Goal: Task Accomplishment & Management: Manage account settings

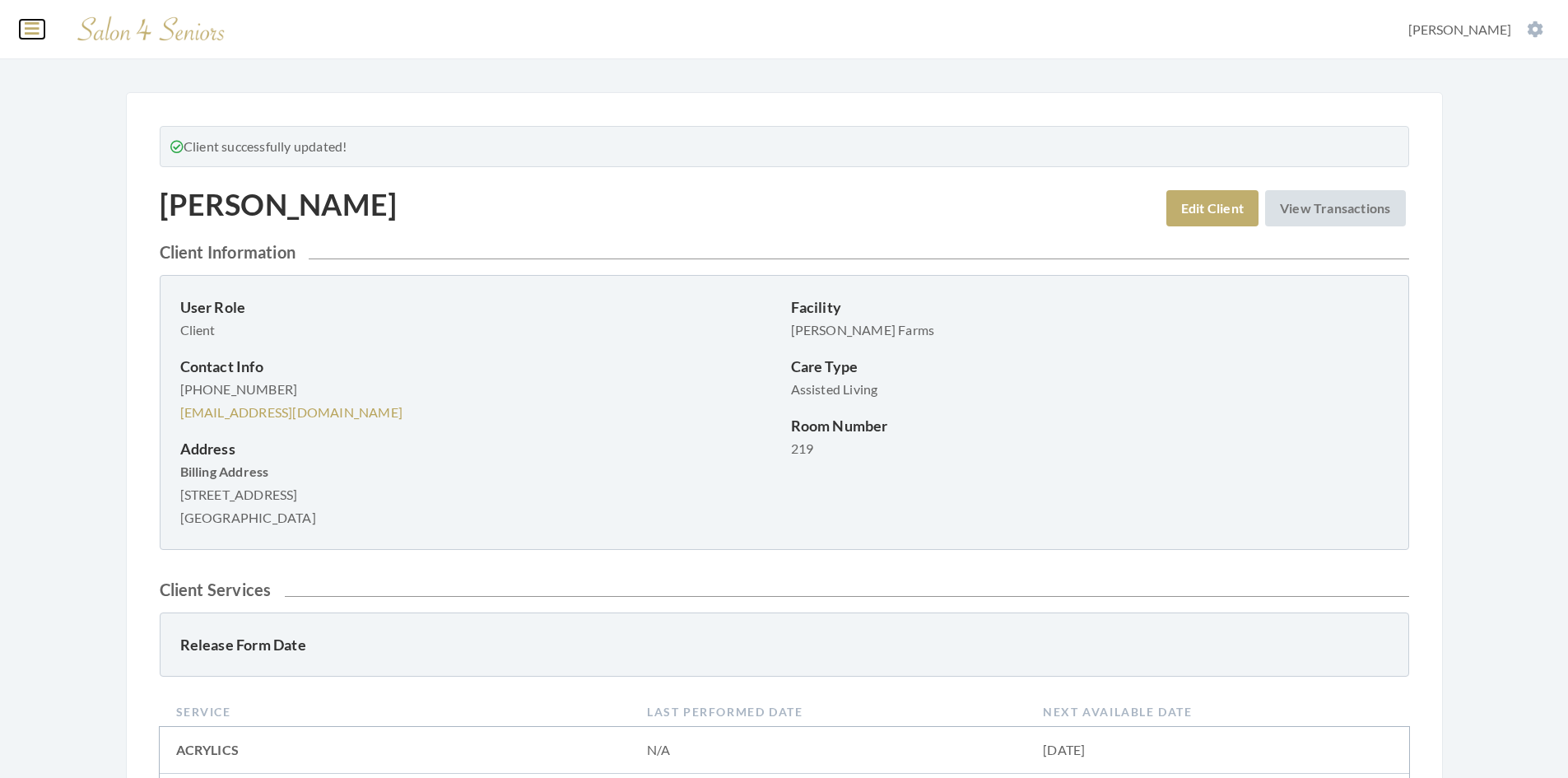
click at [23, 35] on button at bounding box center [32, 29] width 25 height 18
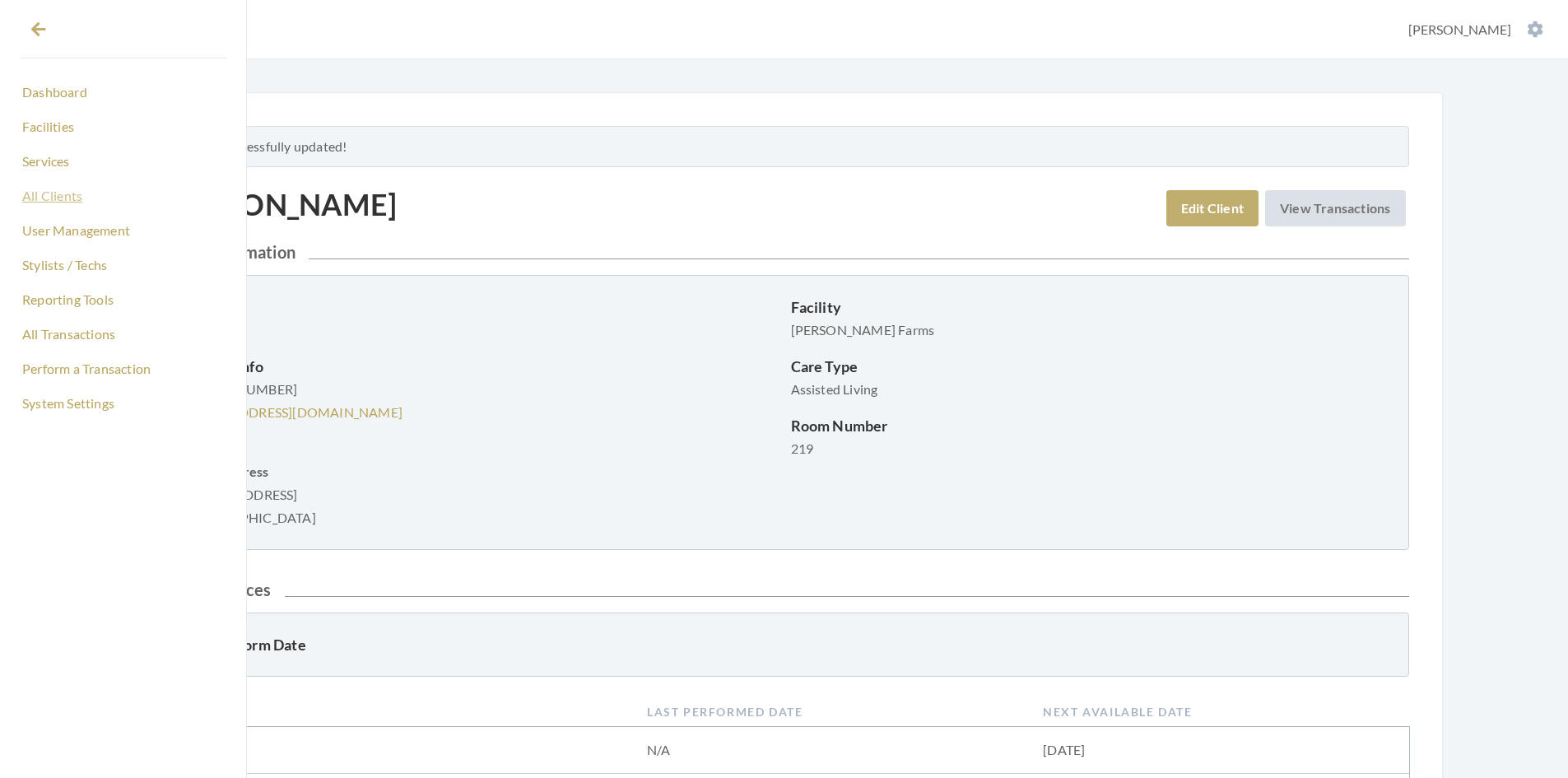
click at [72, 191] on link "All Clients" at bounding box center [123, 195] width 206 height 28
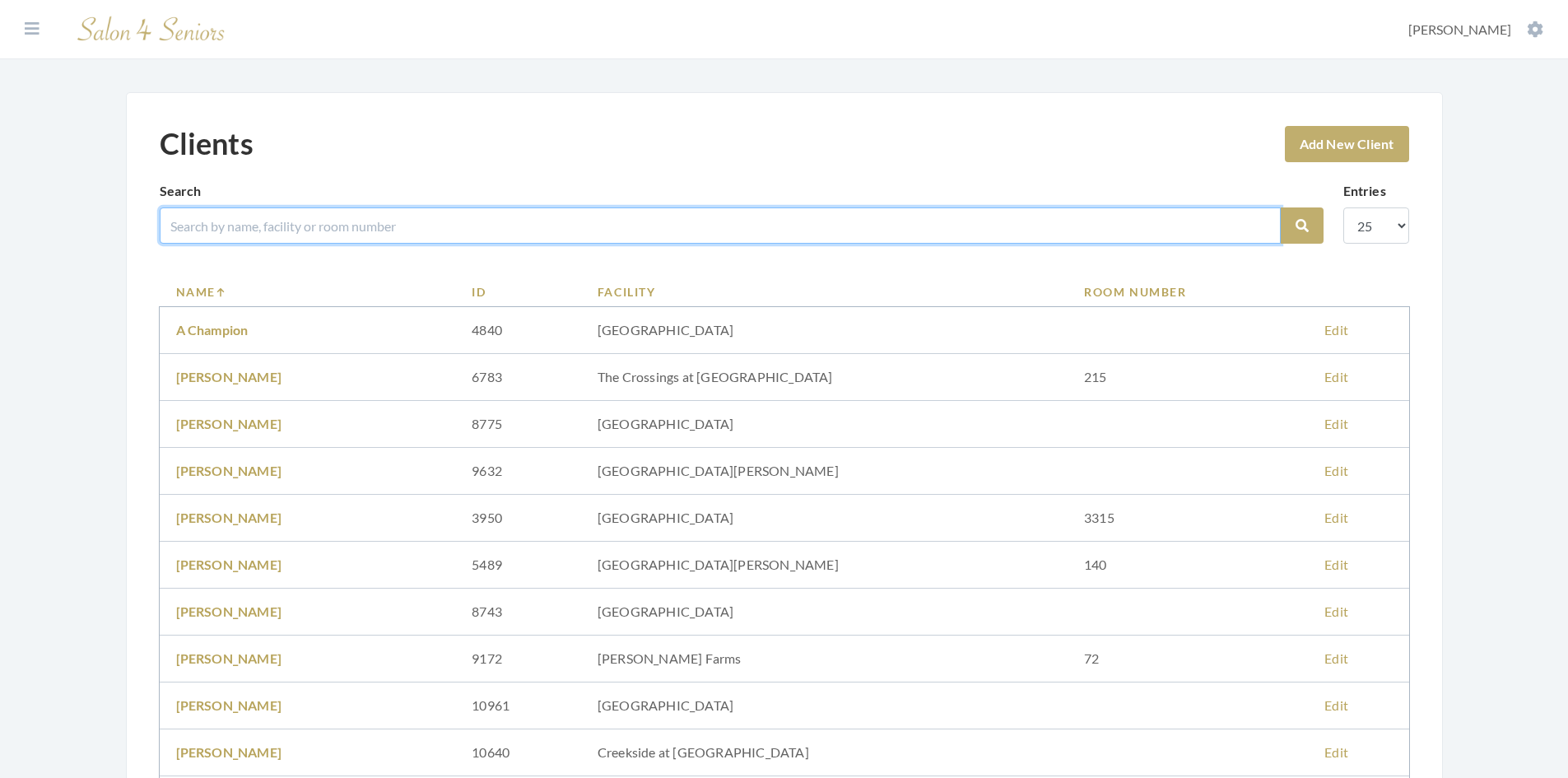
click at [275, 230] on input "search" at bounding box center [721, 226] width 1121 height 37
type input "stevenson"
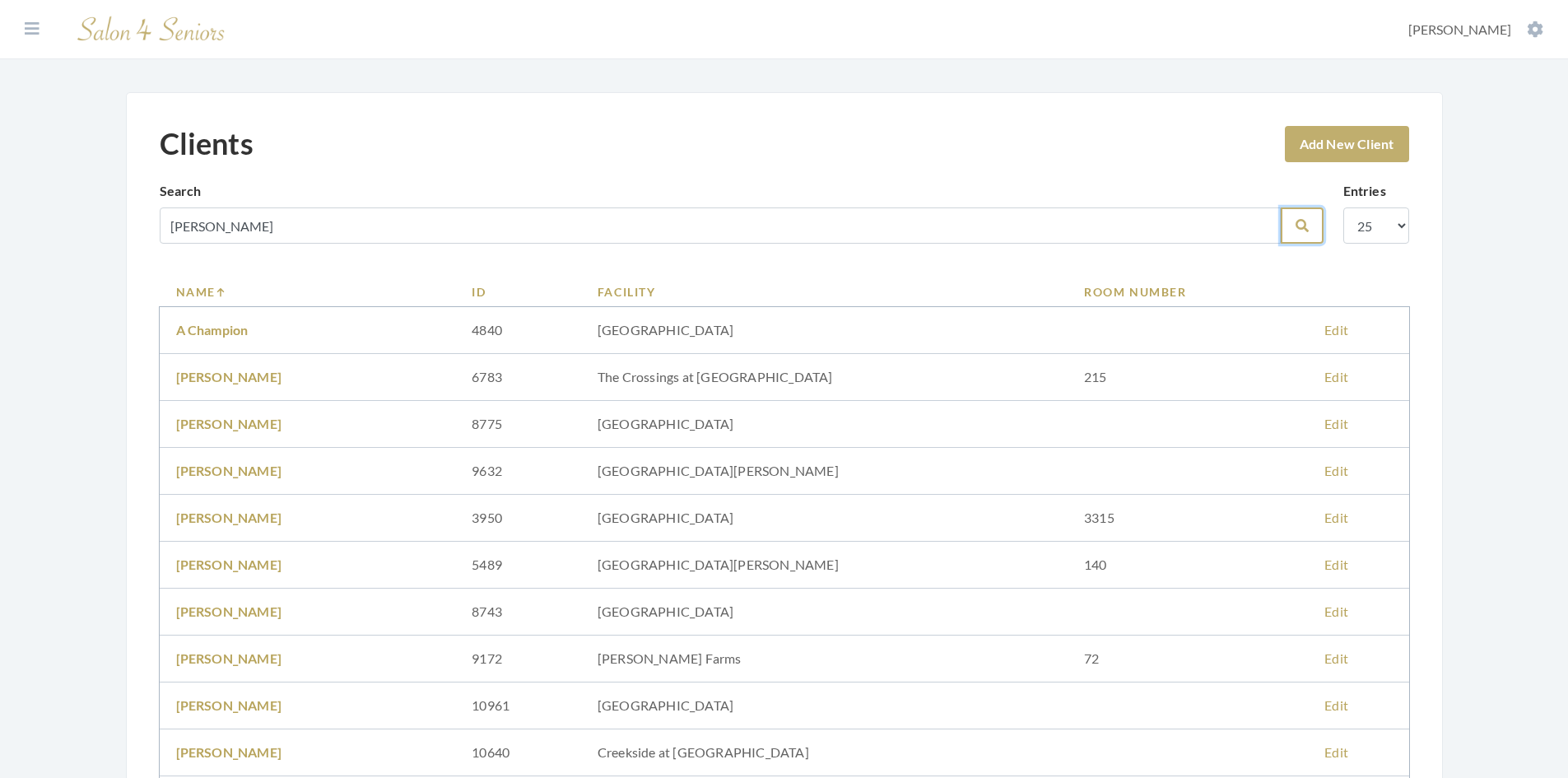
click at [1289, 232] on button "Search" at bounding box center [1302, 226] width 43 height 37
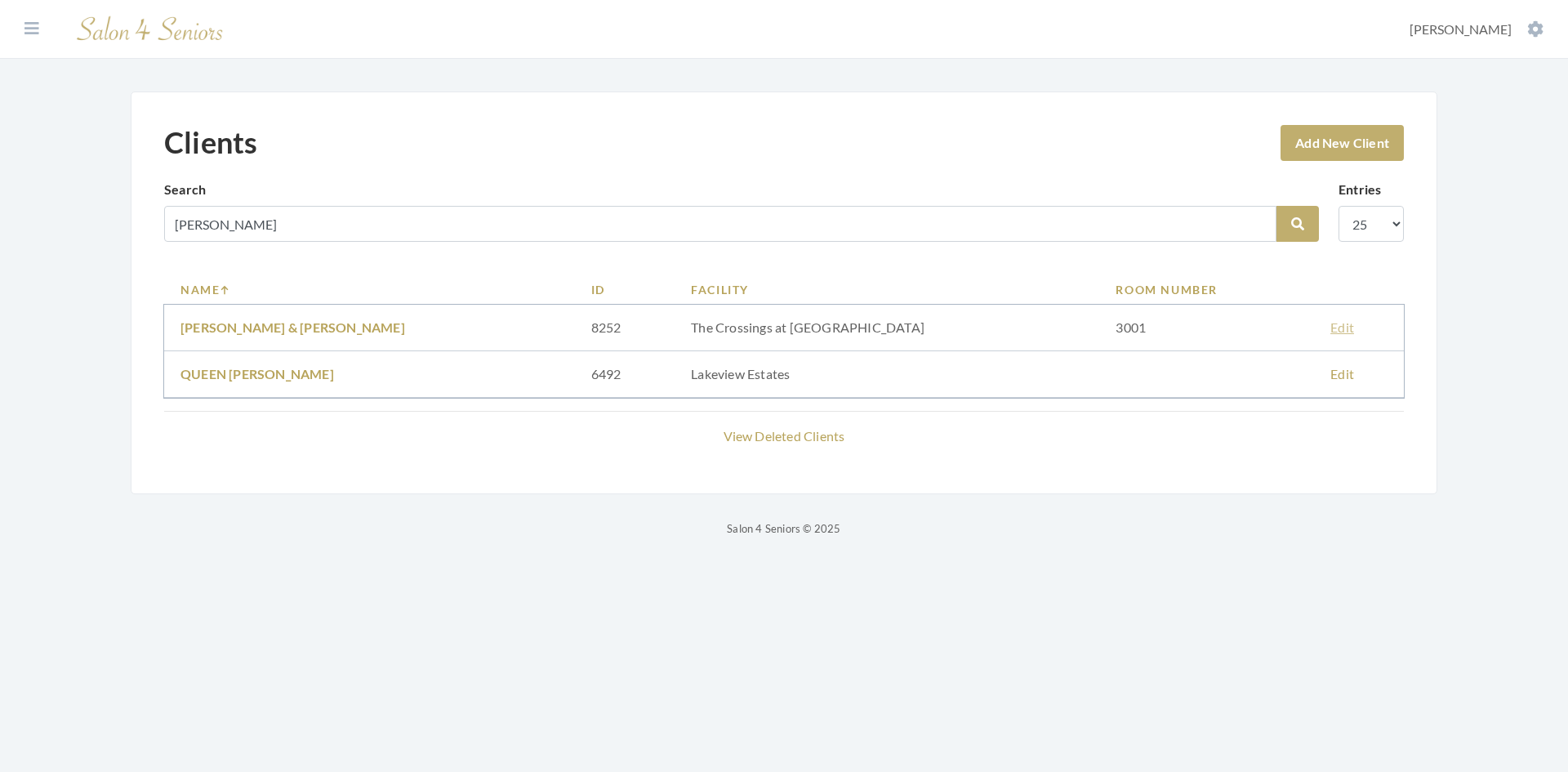
click at [1330, 327] on link "Edit" at bounding box center [1342, 326] width 24 height 15
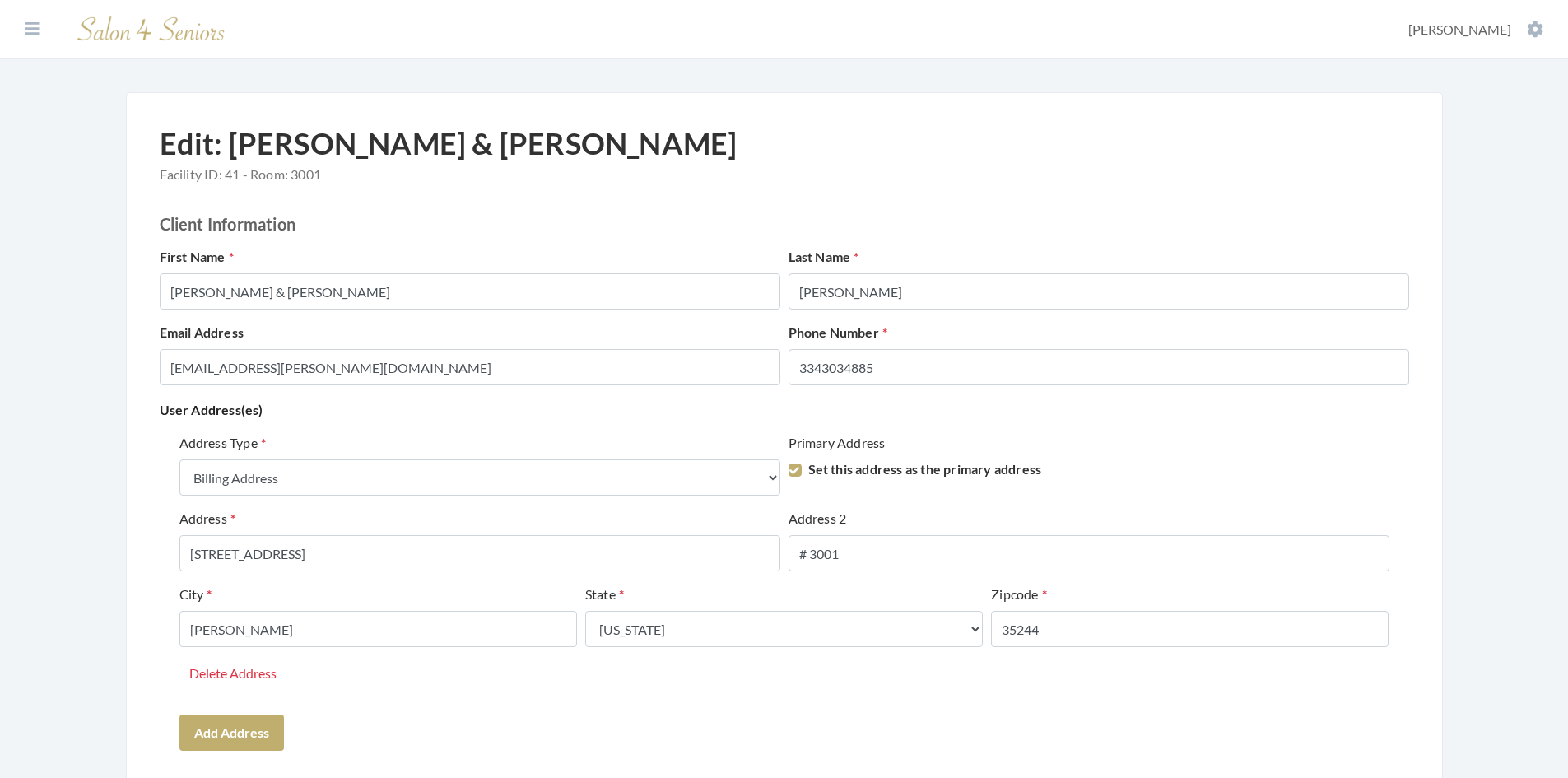
select select "billing"
select select "al"
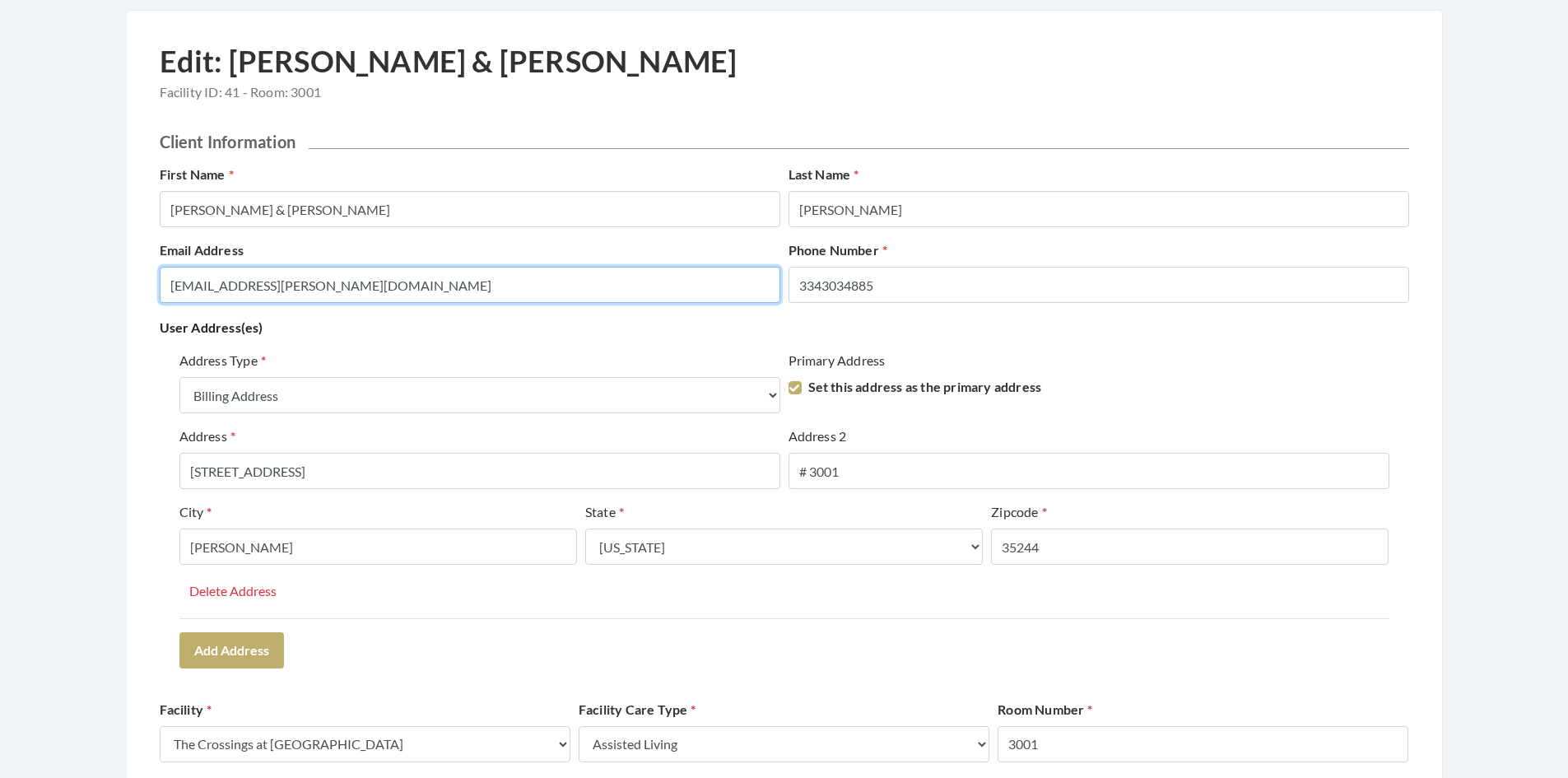
drag, startPoint x: 507, startPoint y: 290, endPoint x: 142, endPoint y: 289, distance: 365.0
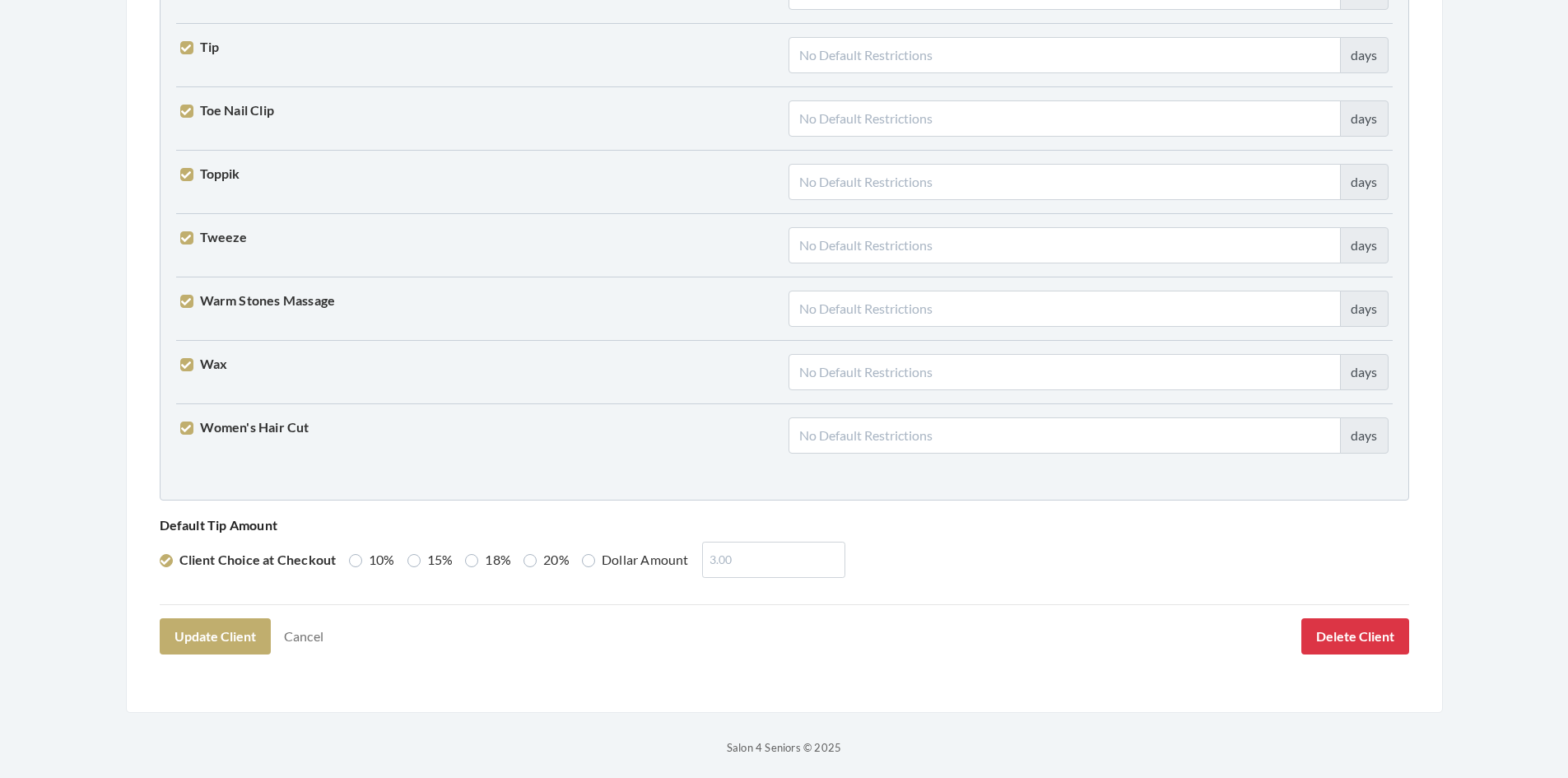
scroll to position [4055, 0]
type input "cpstevenson@charter.net"
click at [413, 561] on label "15%" at bounding box center [430, 556] width 46 height 20
radio input "true"
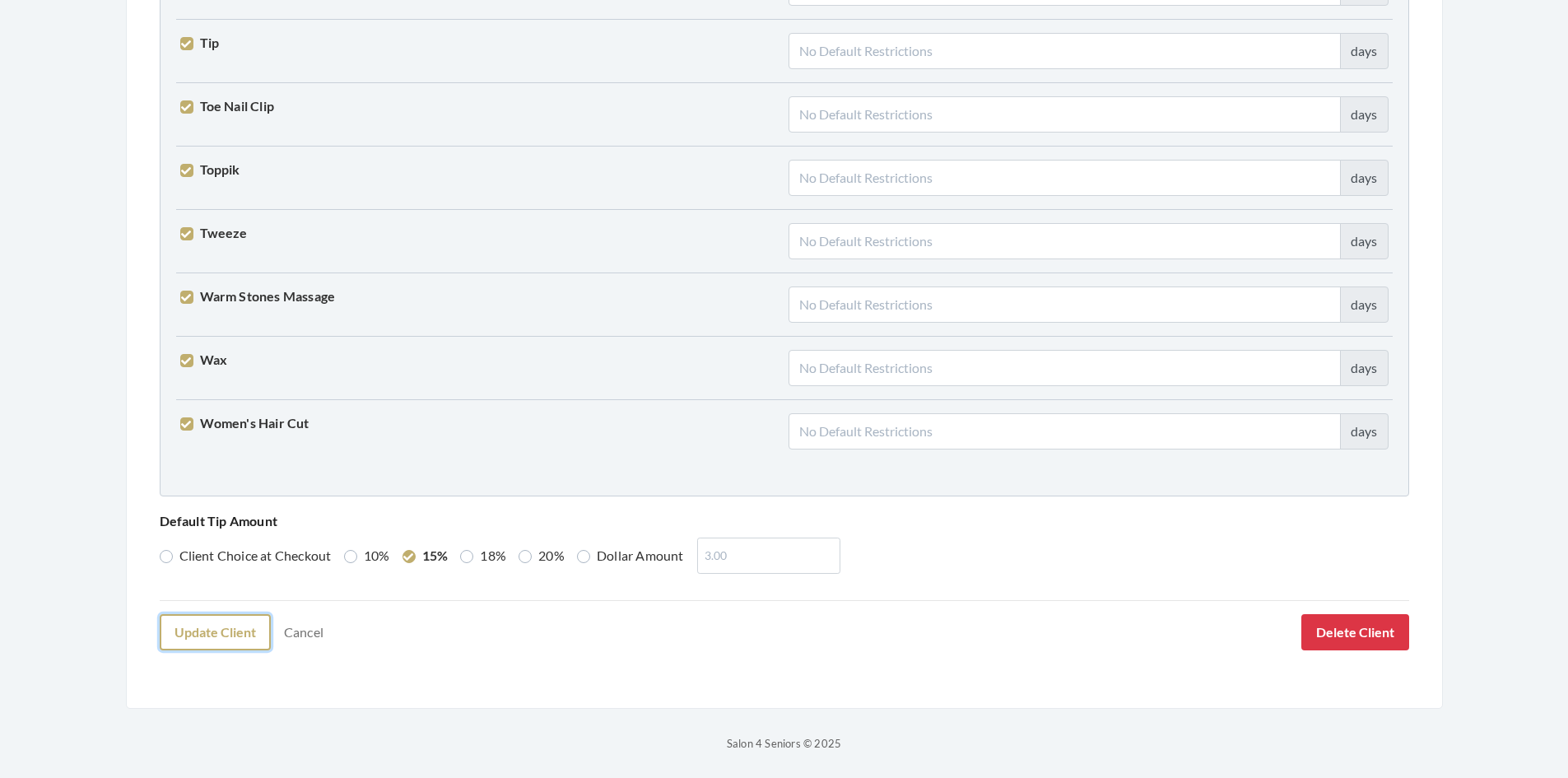
click at [212, 632] on button "Update Client" at bounding box center [216, 632] width 111 height 37
